Goal: Task Accomplishment & Management: Use online tool/utility

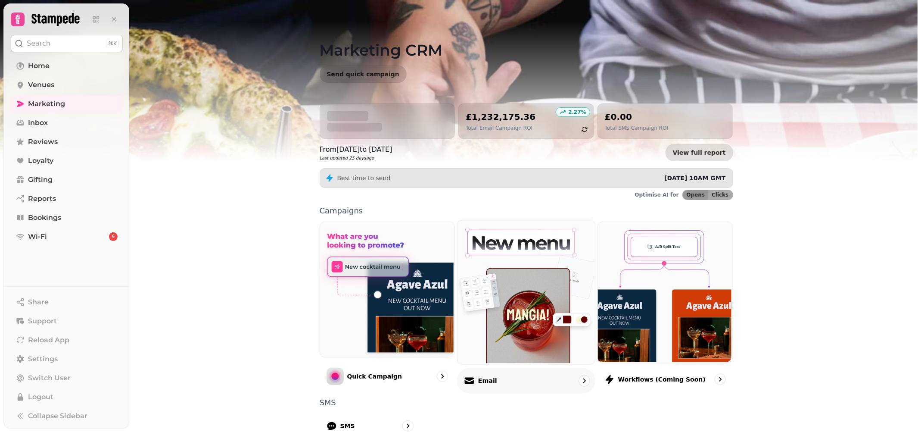
click at [539, 273] on img at bounding box center [525, 291] width 137 height 144
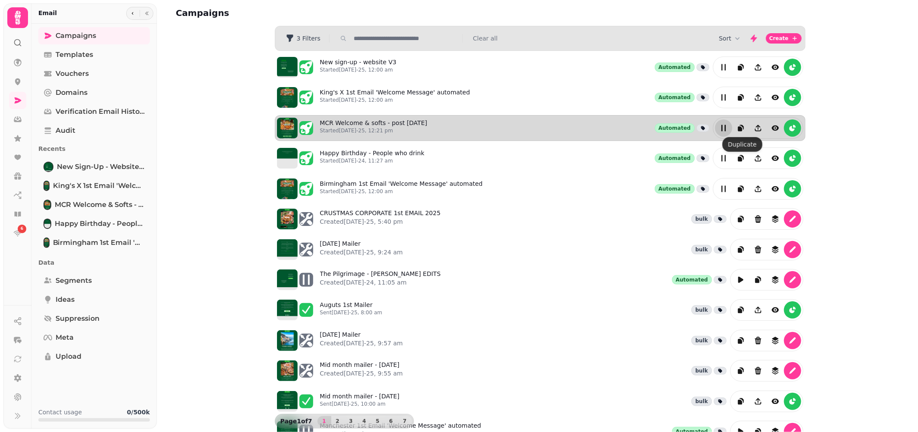
click at [726, 133] on button "edit" at bounding box center [723, 127] width 17 height 17
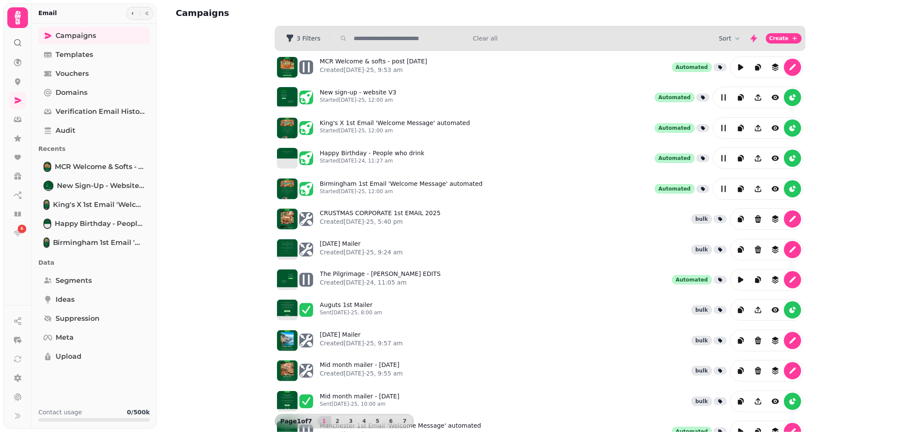
click at [396, 35] on input "text" at bounding box center [405, 38] width 110 height 9
type input "***"
click at [361, 39] on input "text" at bounding box center [405, 38] width 110 height 9
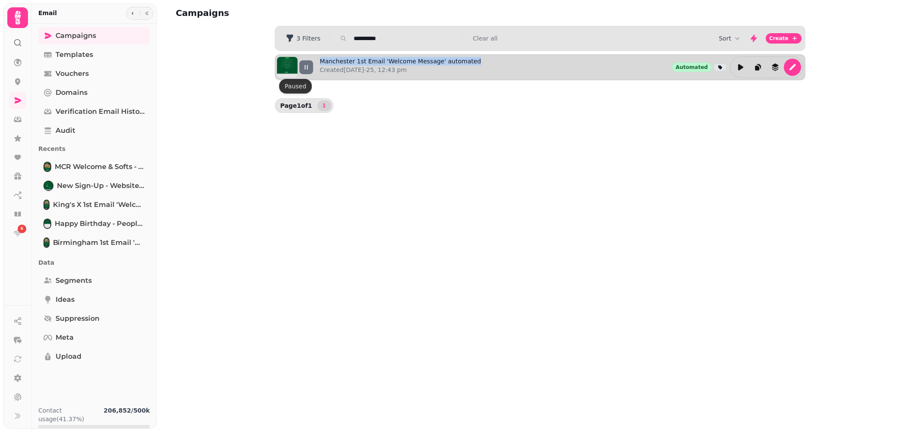
drag, startPoint x: 506, startPoint y: 57, endPoint x: 318, endPoint y: 60, distance: 188.4
click at [318, 60] on div "Manchester 1st Email 'Welcome Message' automated Created 23rd May-25, 12:43 pm …" at bounding box center [540, 67] width 531 height 26
copy link "Manchester 1st Email 'Welcome Message' automated"
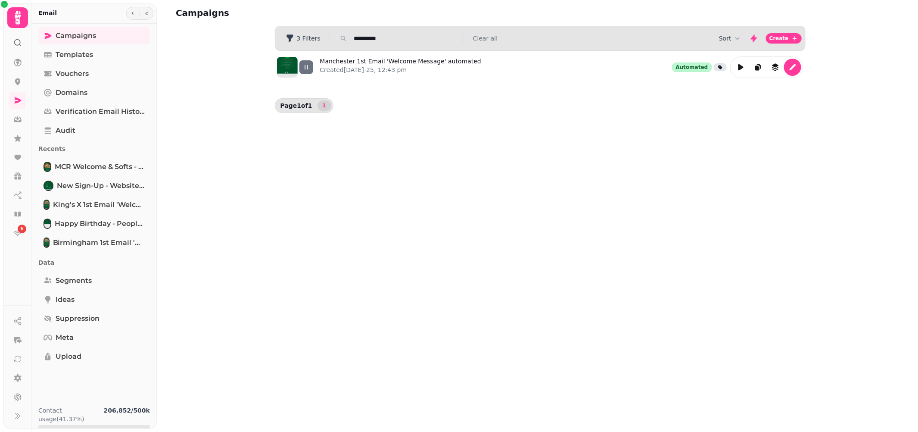
click at [397, 45] on div "Sort Create" at bounding box center [540, 38] width 530 height 17
click at [389, 40] on input "**********" at bounding box center [405, 38] width 110 height 9
type input "***"
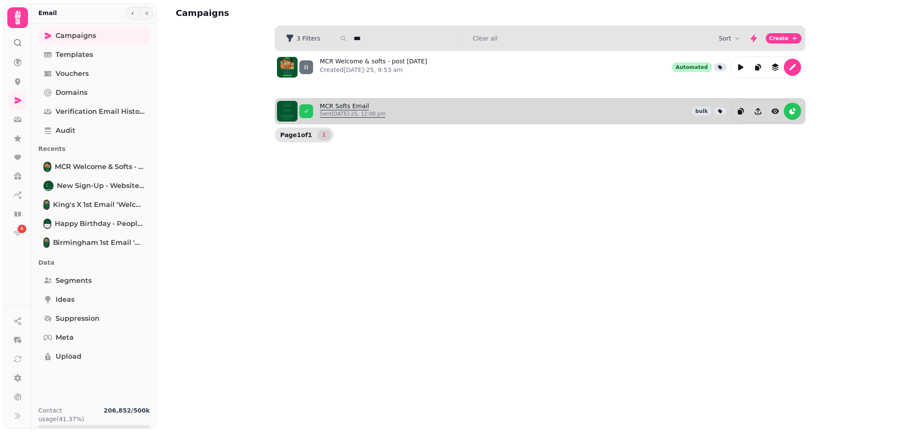
drag, startPoint x: 378, startPoint y: 106, endPoint x: 371, endPoint y: 106, distance: 6.9
drag, startPoint x: 395, startPoint y: 100, endPoint x: 371, endPoint y: 102, distance: 23.8
click at [371, 102] on div "MCR Softs Email Sent 14th Jul-25, 12:00 pm bulk" at bounding box center [562, 111] width 484 height 22
copy link "MCR Softs Email"
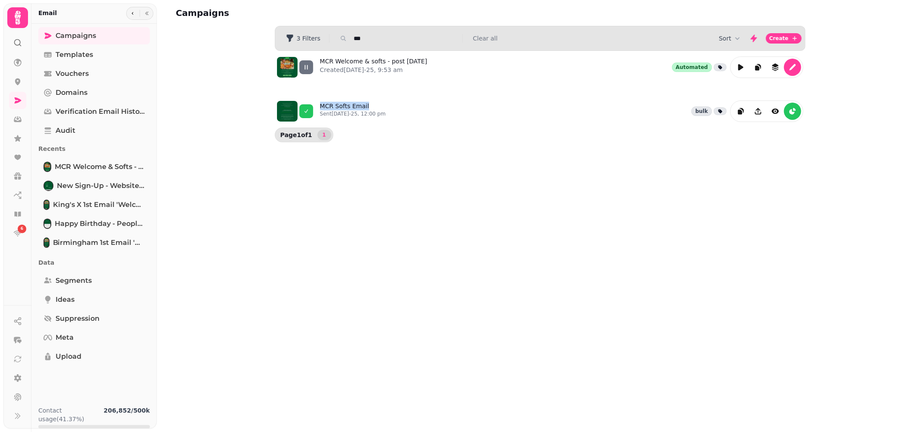
drag, startPoint x: 450, startPoint y: 62, endPoint x: 314, endPoint y: 53, distance: 136.0
click at [314, 53] on div "MCR Welcome & softs - post 14th Jul Created 14th Jul-25, 9:53 am Automated MCR …" at bounding box center [540, 89] width 531 height 77
copy div "MCR Welcome & softs - post [DATE]"
